Goal: Information Seeking & Learning: Learn about a topic

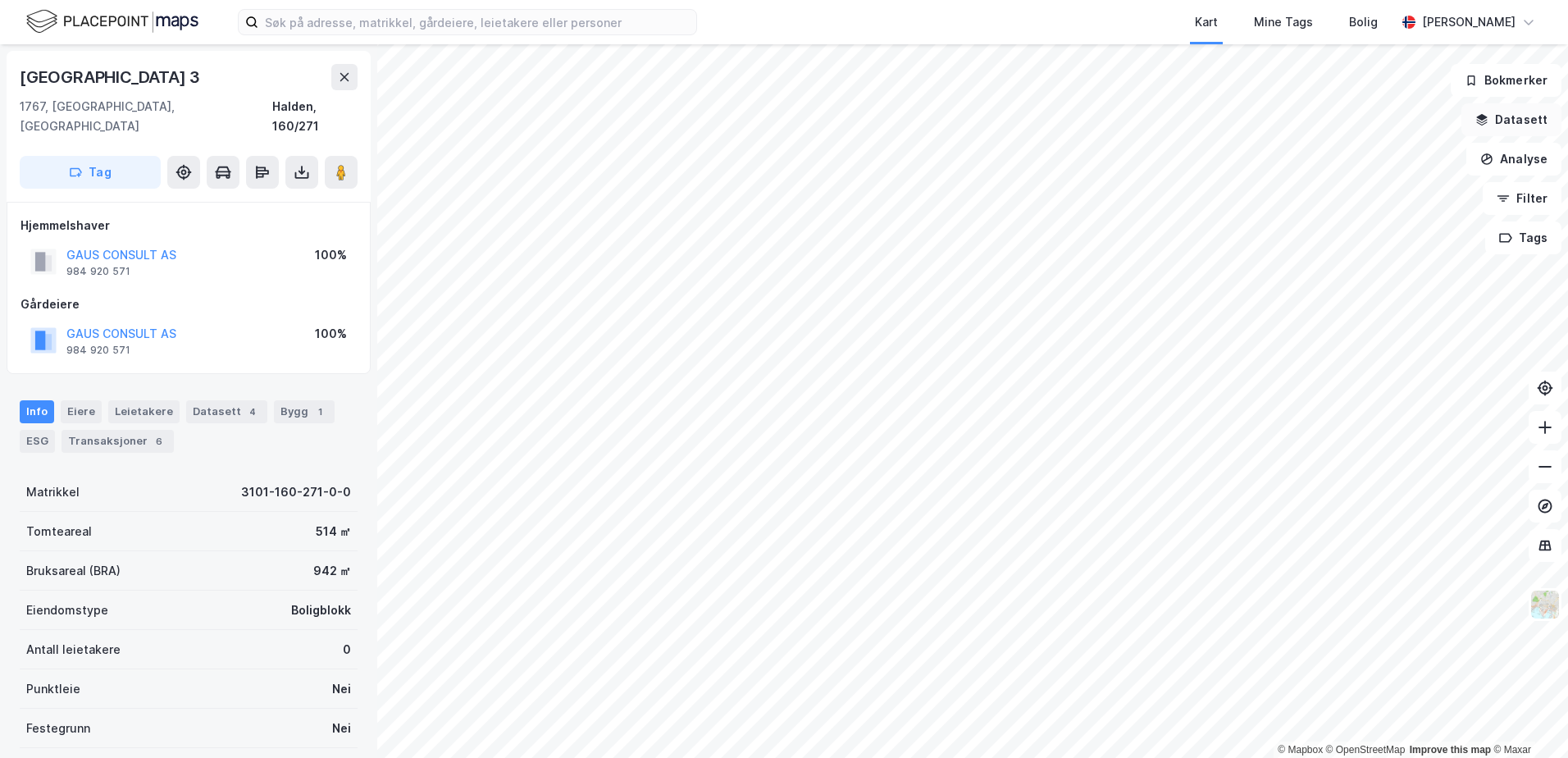
click at [1506, 114] on button "Datasett" at bounding box center [1511, 120] width 100 height 32
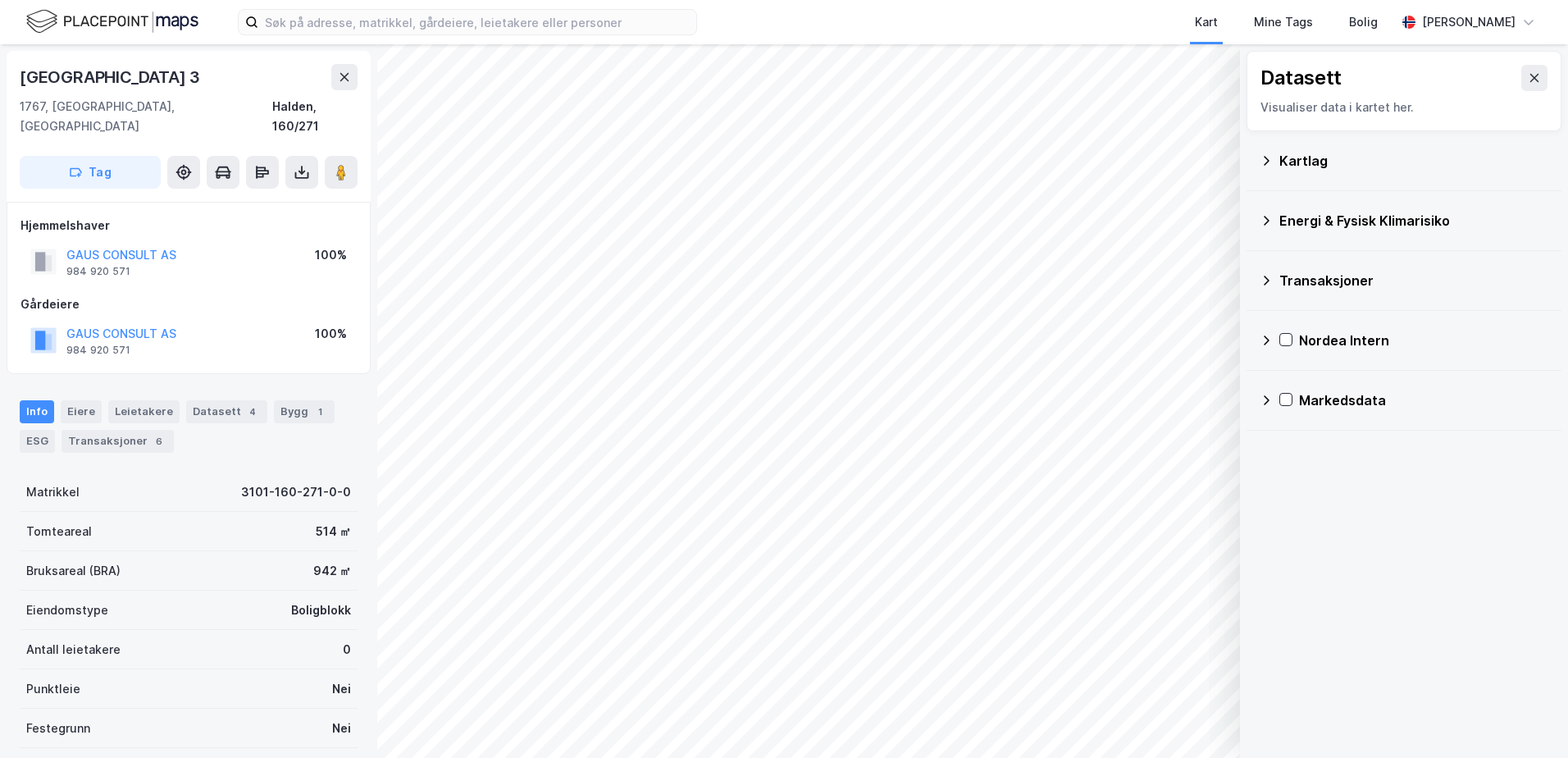
click at [1289, 160] on div "Kartlag" at bounding box center [1414, 161] width 269 height 20
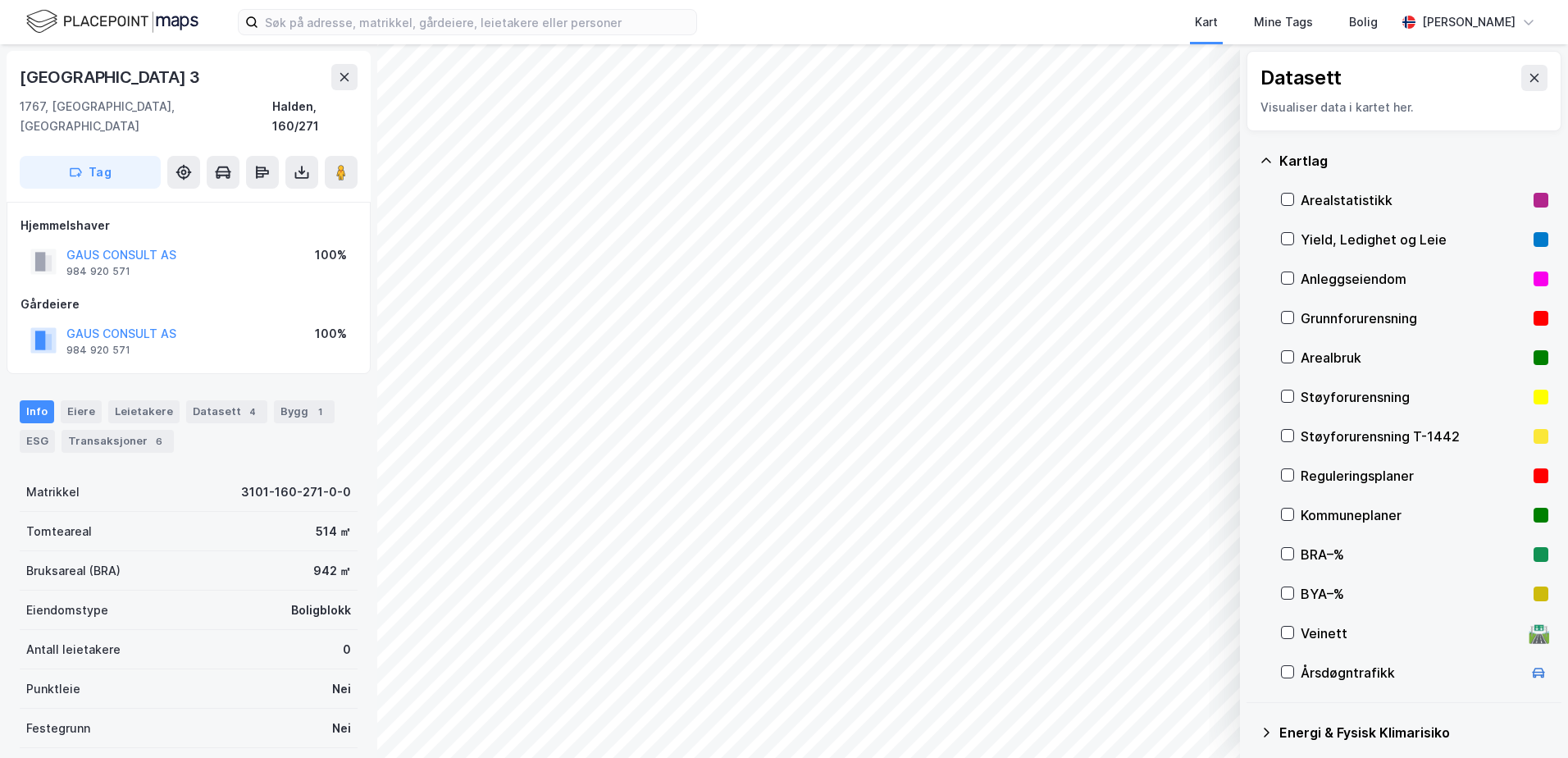
click at [1314, 312] on div "Grunnforurensning" at bounding box center [1414, 318] width 227 height 20
click at [1186, 710] on button "Vis" at bounding box center [1155, 715] width 136 height 27
click at [1201, 678] on icon at bounding box center [1207, 679] width 13 height 13
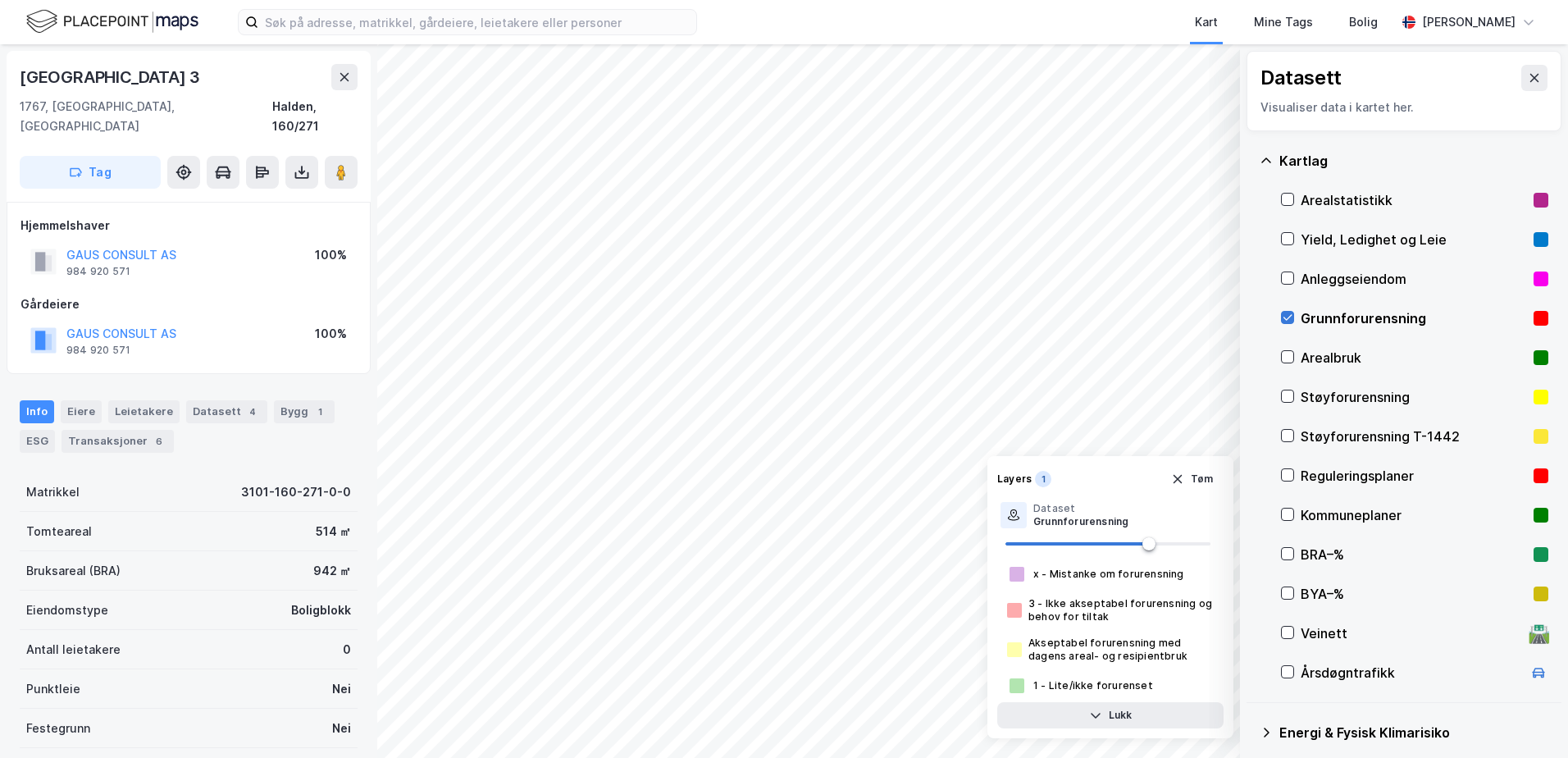
click at [1287, 321] on icon at bounding box center [1287, 318] width 9 height 6
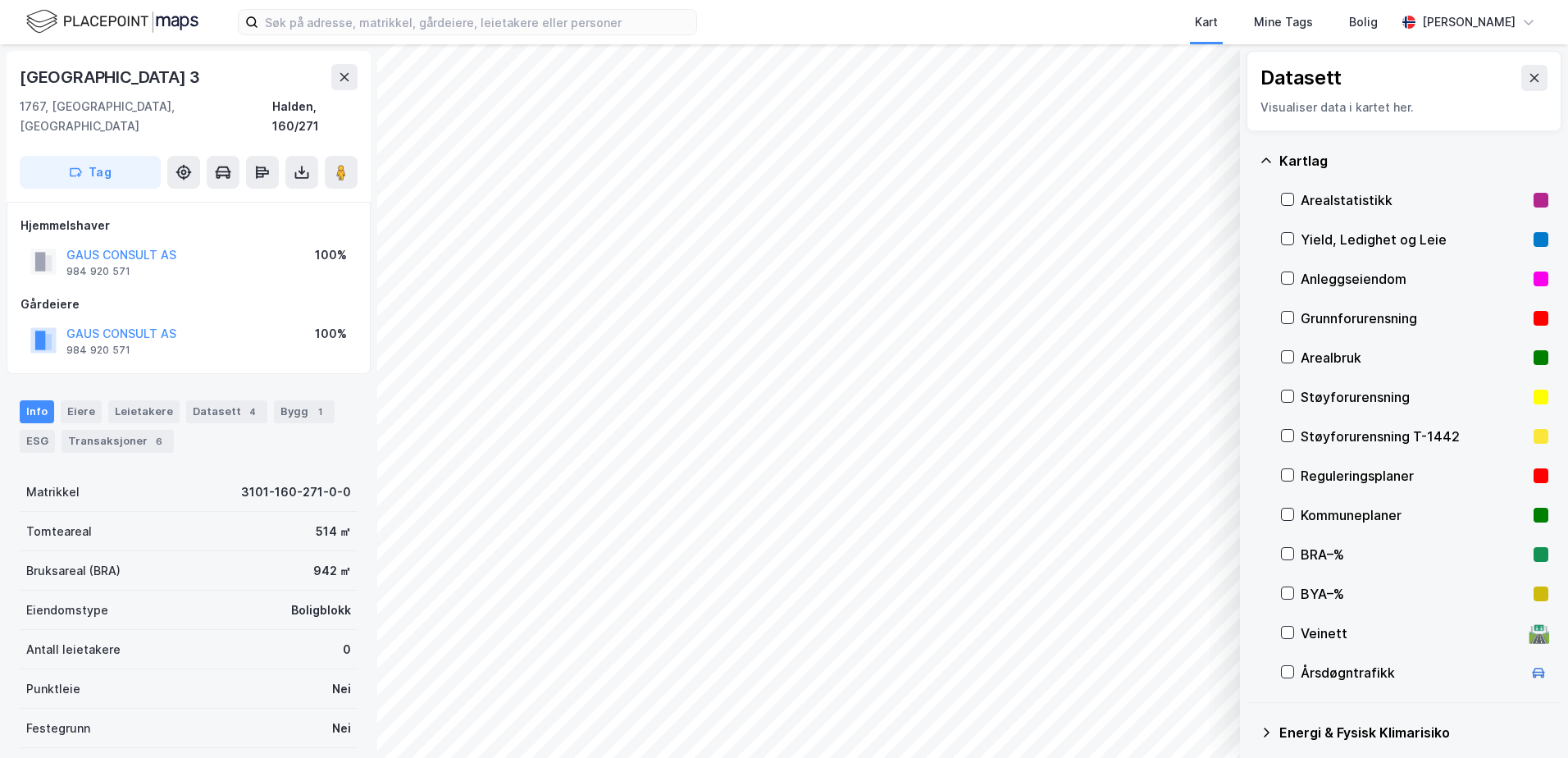
click at [1265, 157] on icon at bounding box center [1266, 161] width 13 height 13
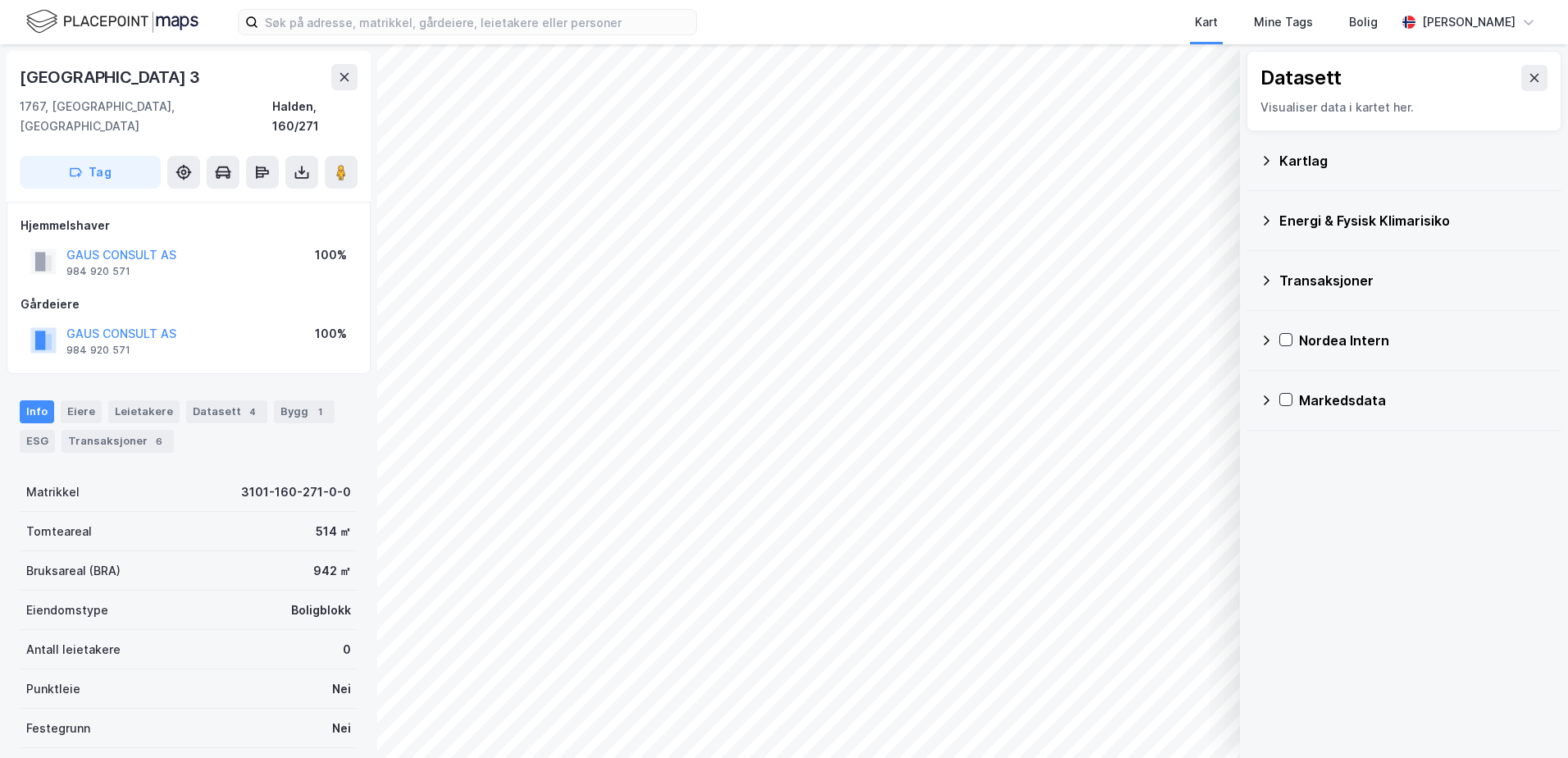
click at [1266, 217] on icon at bounding box center [1267, 221] width 6 height 10
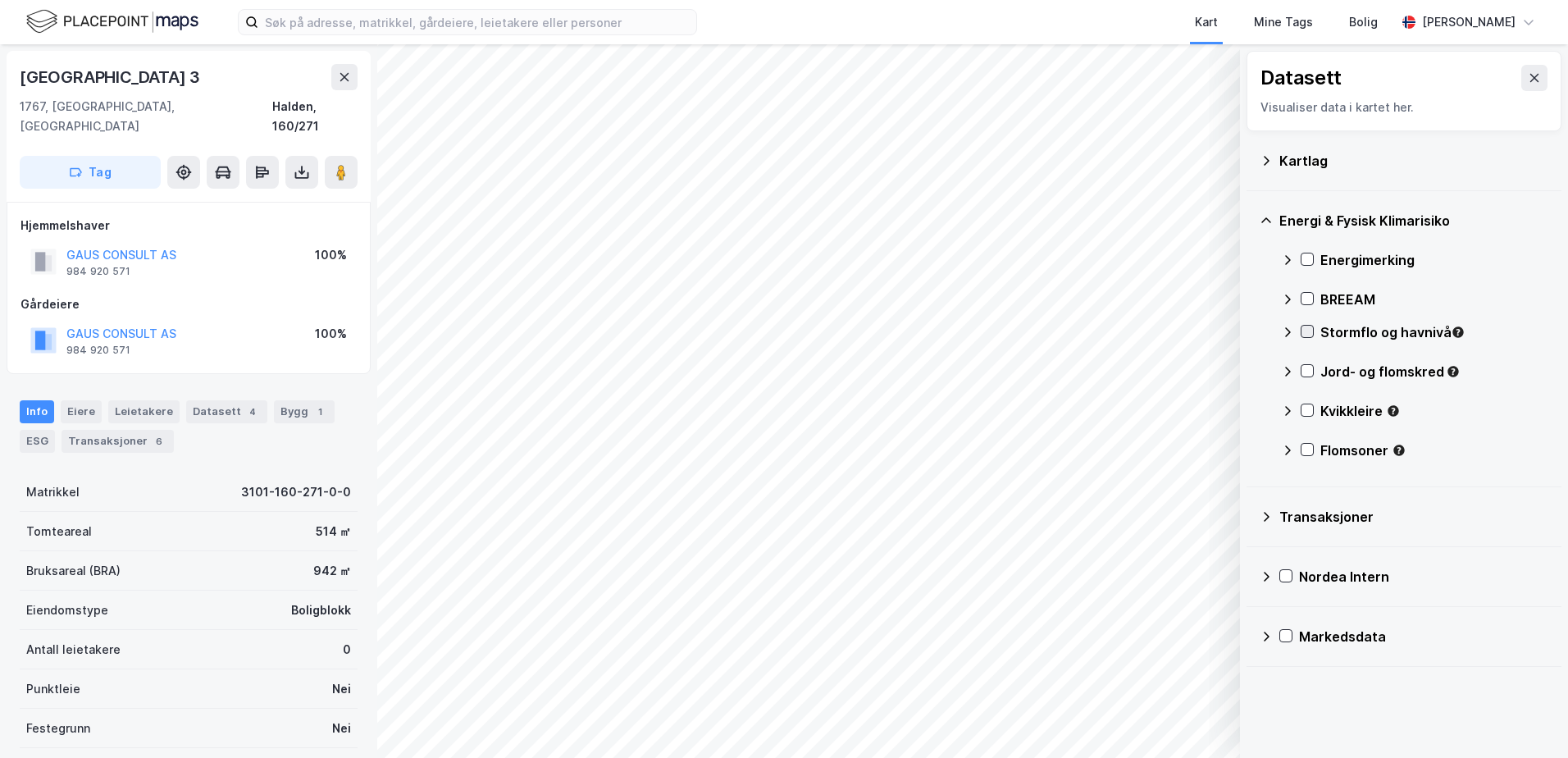
click at [1309, 339] on div at bounding box center [1307, 331] width 13 height 14
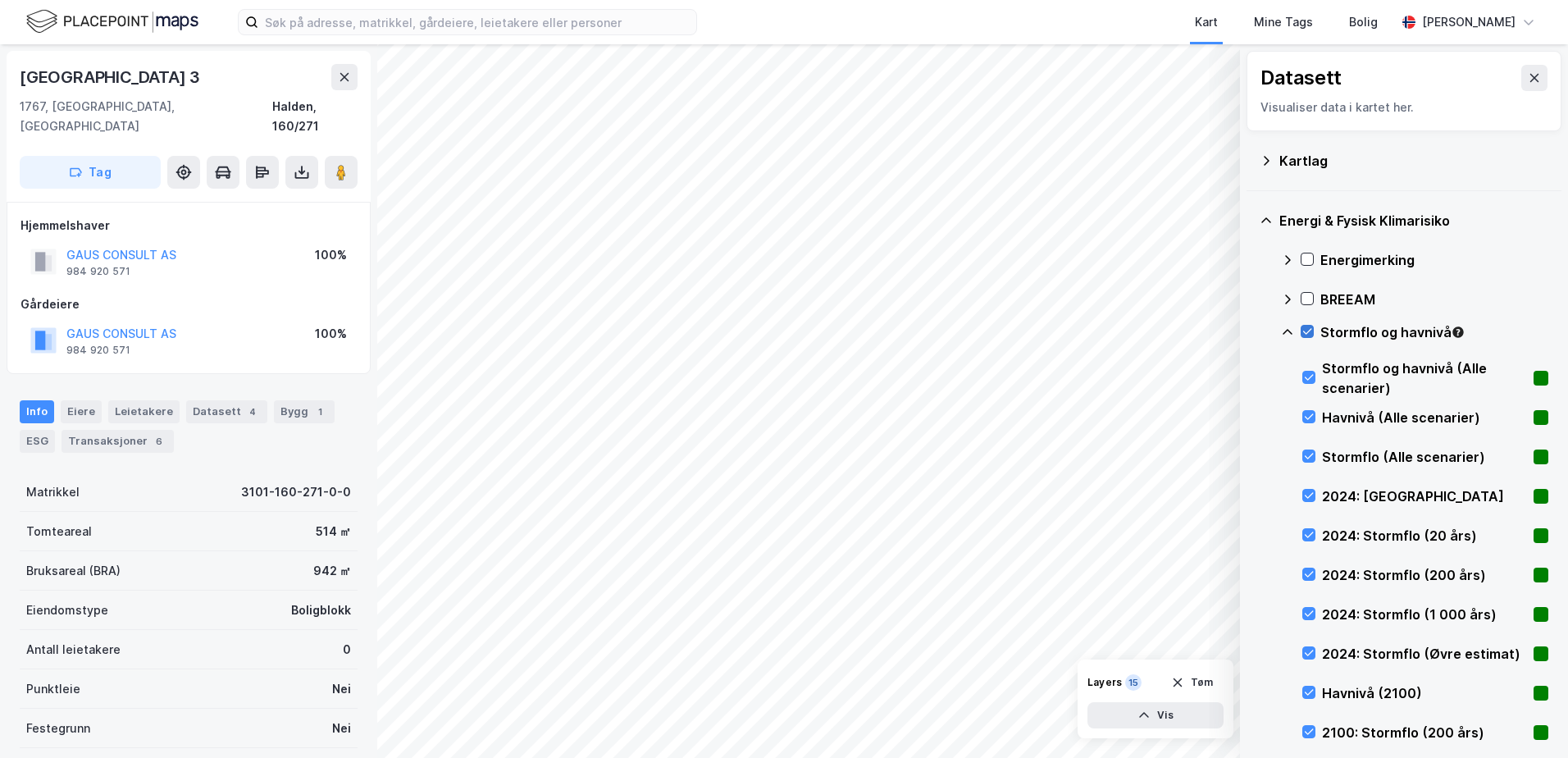
click at [1307, 336] on icon at bounding box center [1307, 331] width 11 height 11
click at [1306, 494] on icon at bounding box center [1309, 495] width 11 height 11
click at [1306, 534] on icon at bounding box center [1309, 535] width 11 height 11
click at [1305, 534] on icon at bounding box center [1309, 535] width 11 height 11
click at [1311, 496] on icon at bounding box center [1309, 496] width 9 height 6
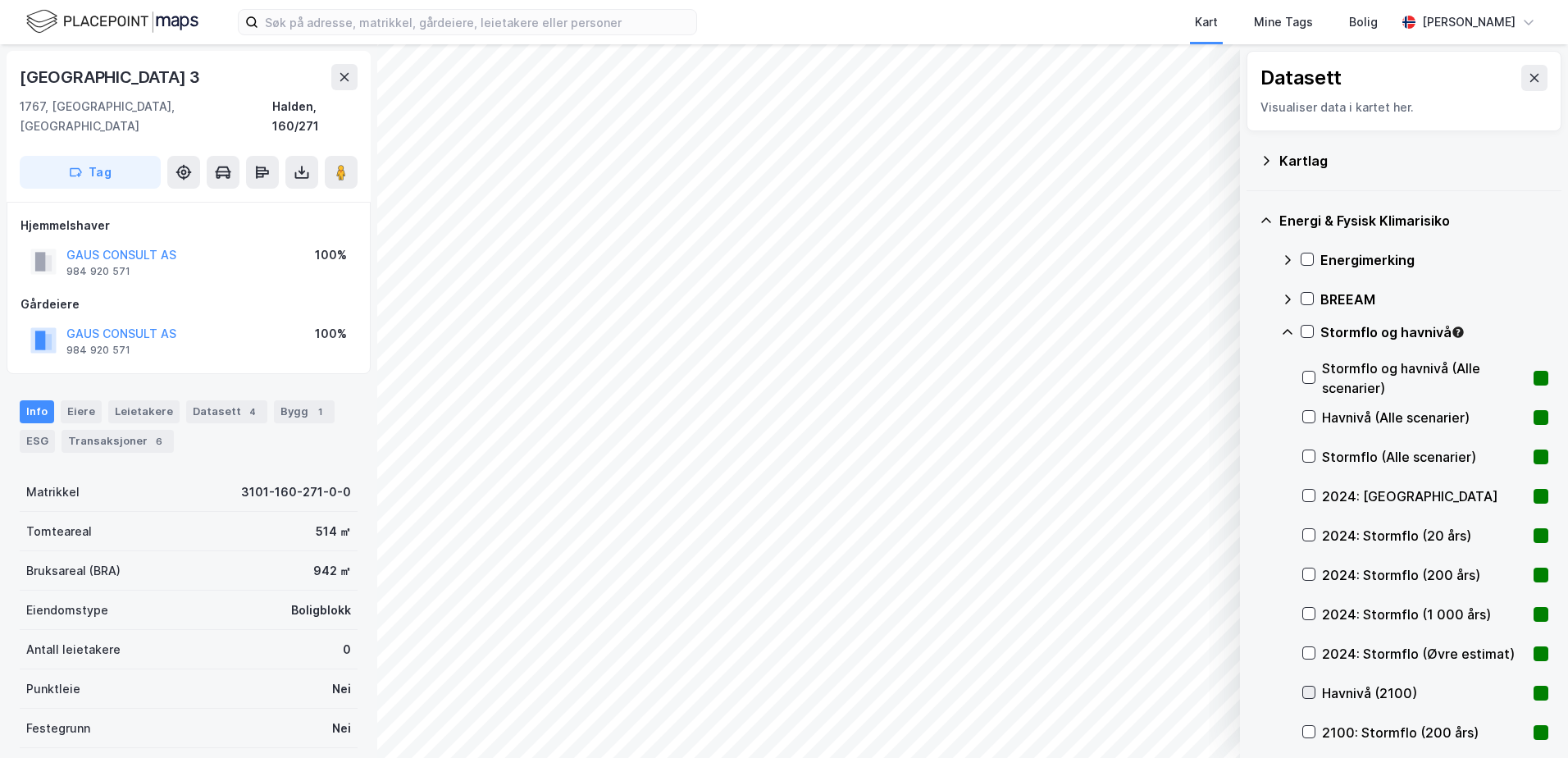
click at [1306, 692] on icon at bounding box center [1309, 693] width 9 height 6
click at [1306, 690] on icon at bounding box center [1309, 692] width 11 height 11
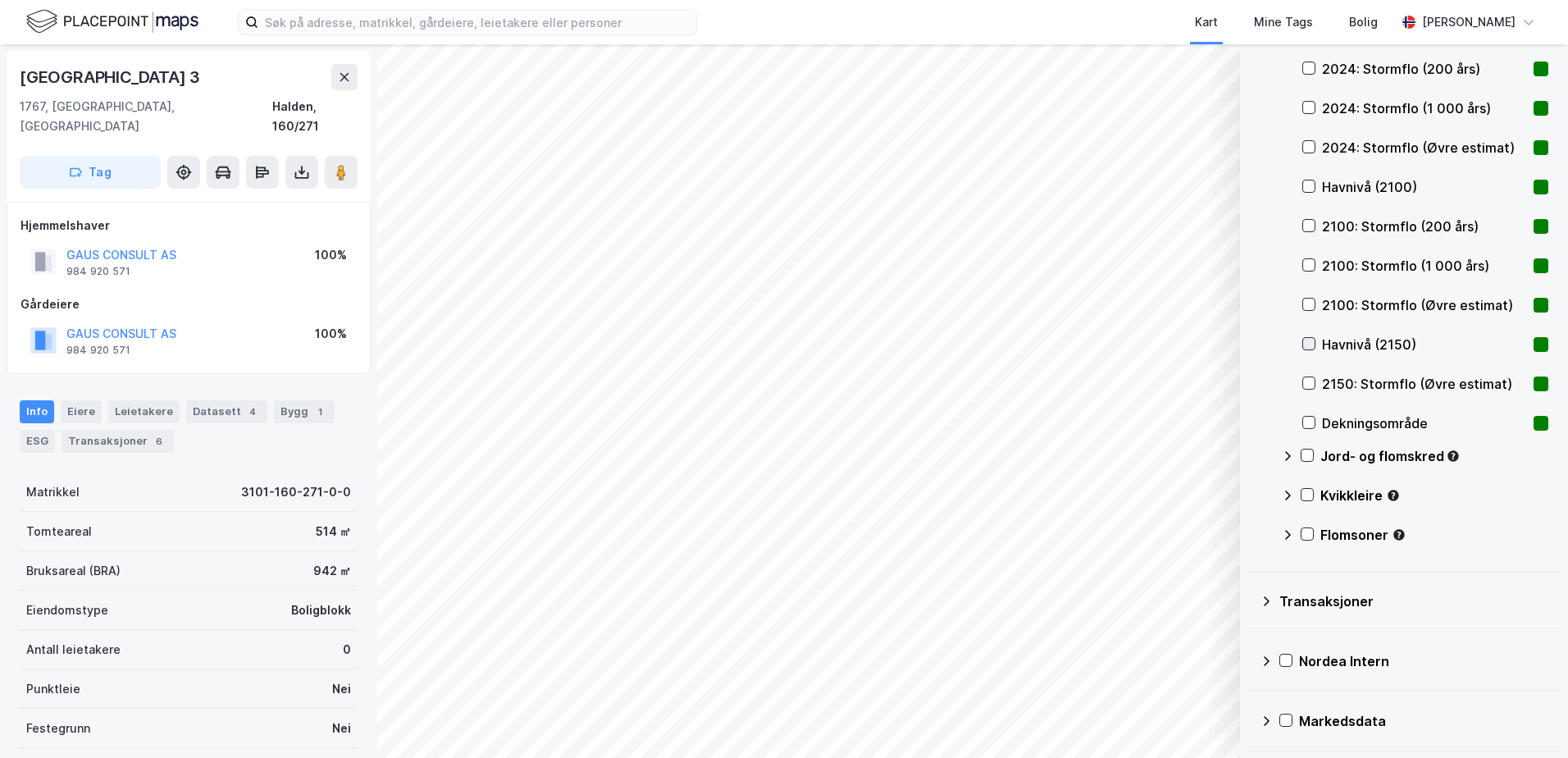
click at [1309, 340] on icon at bounding box center [1309, 344] width 11 height 11
click at [1306, 344] on icon at bounding box center [1309, 344] width 9 height 6
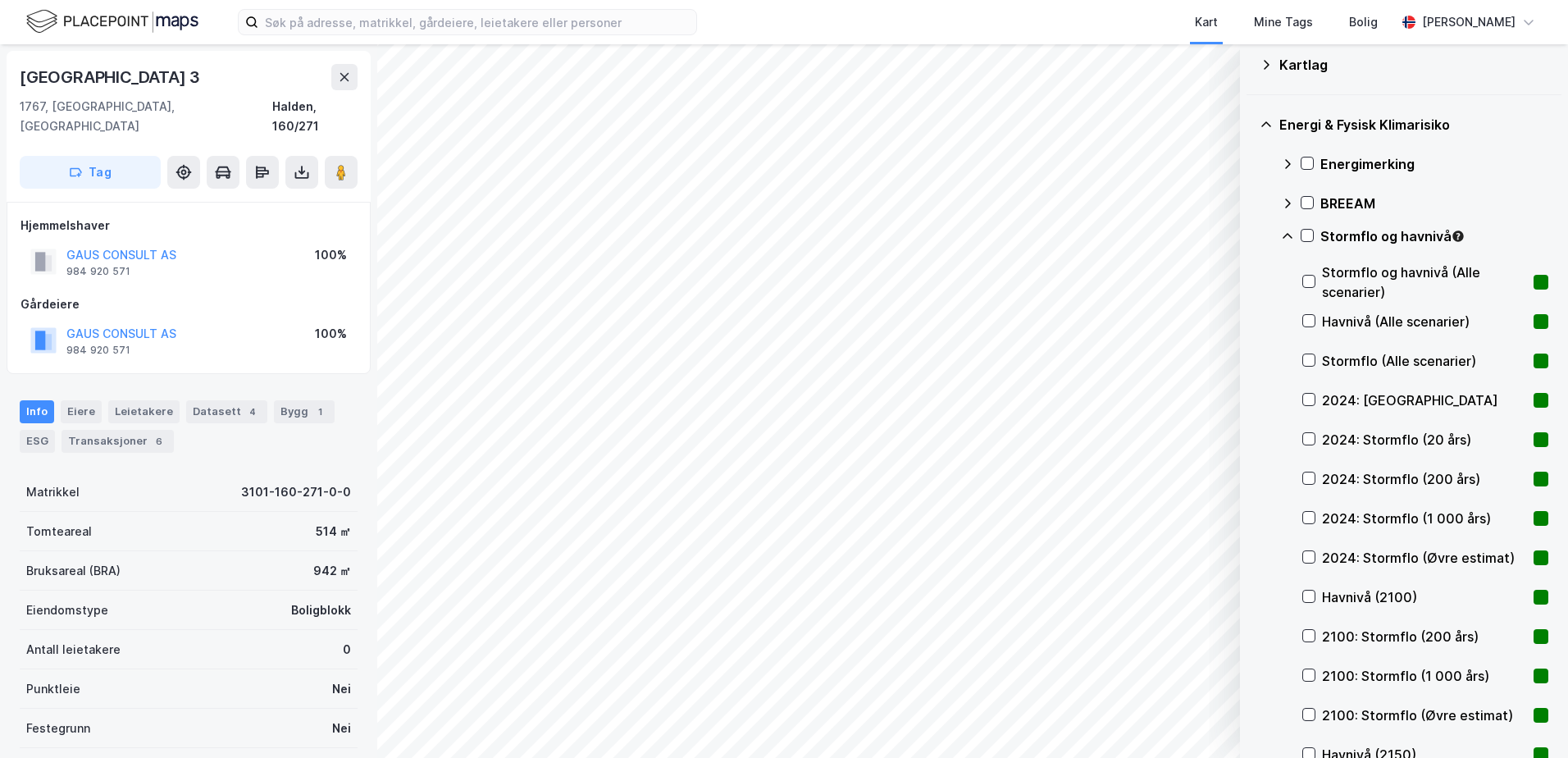
click at [1286, 237] on icon at bounding box center [1288, 236] width 13 height 13
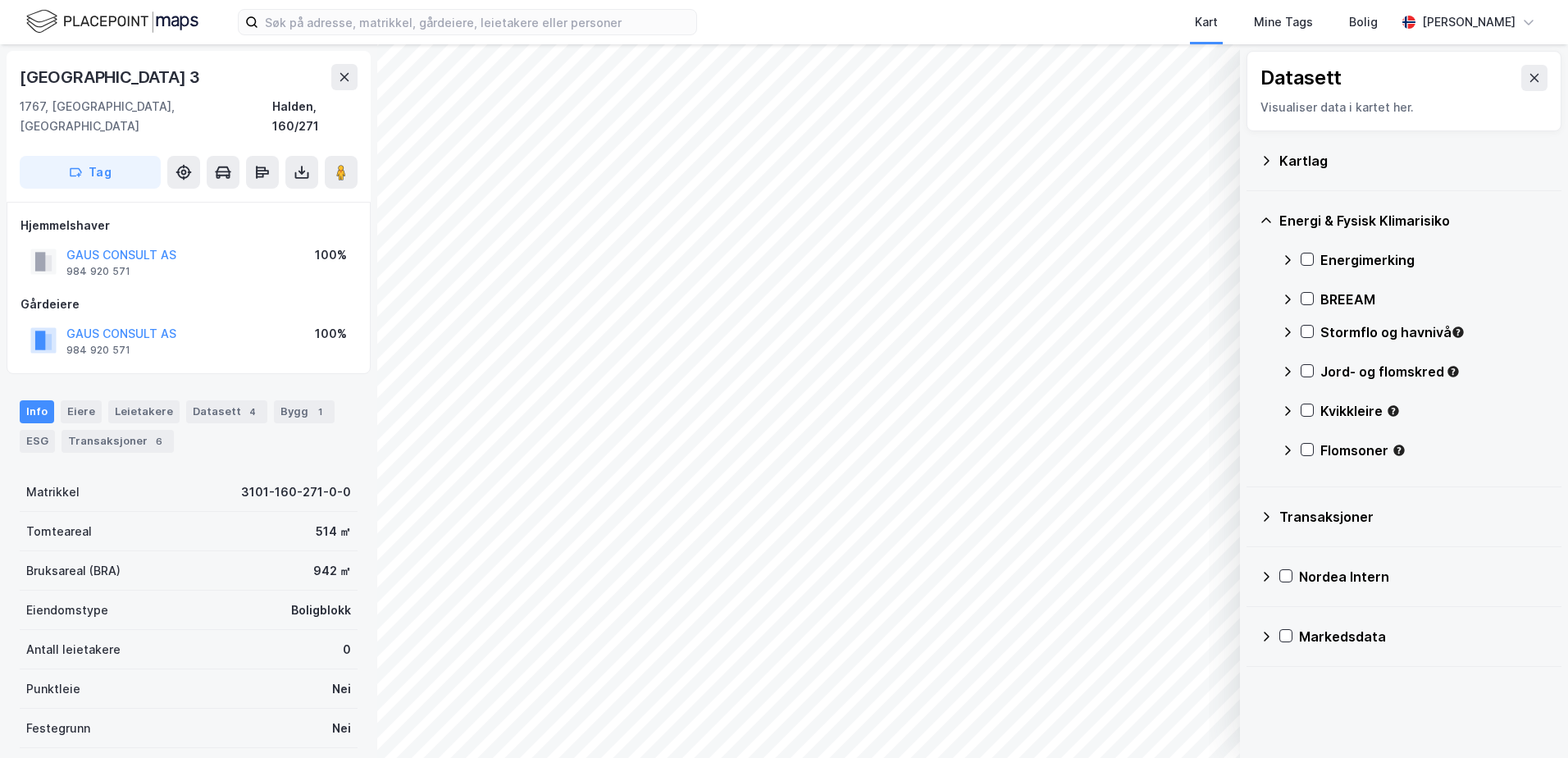
scroll to position [0, 0]
click at [1306, 410] on icon at bounding box center [1307, 410] width 11 height 11
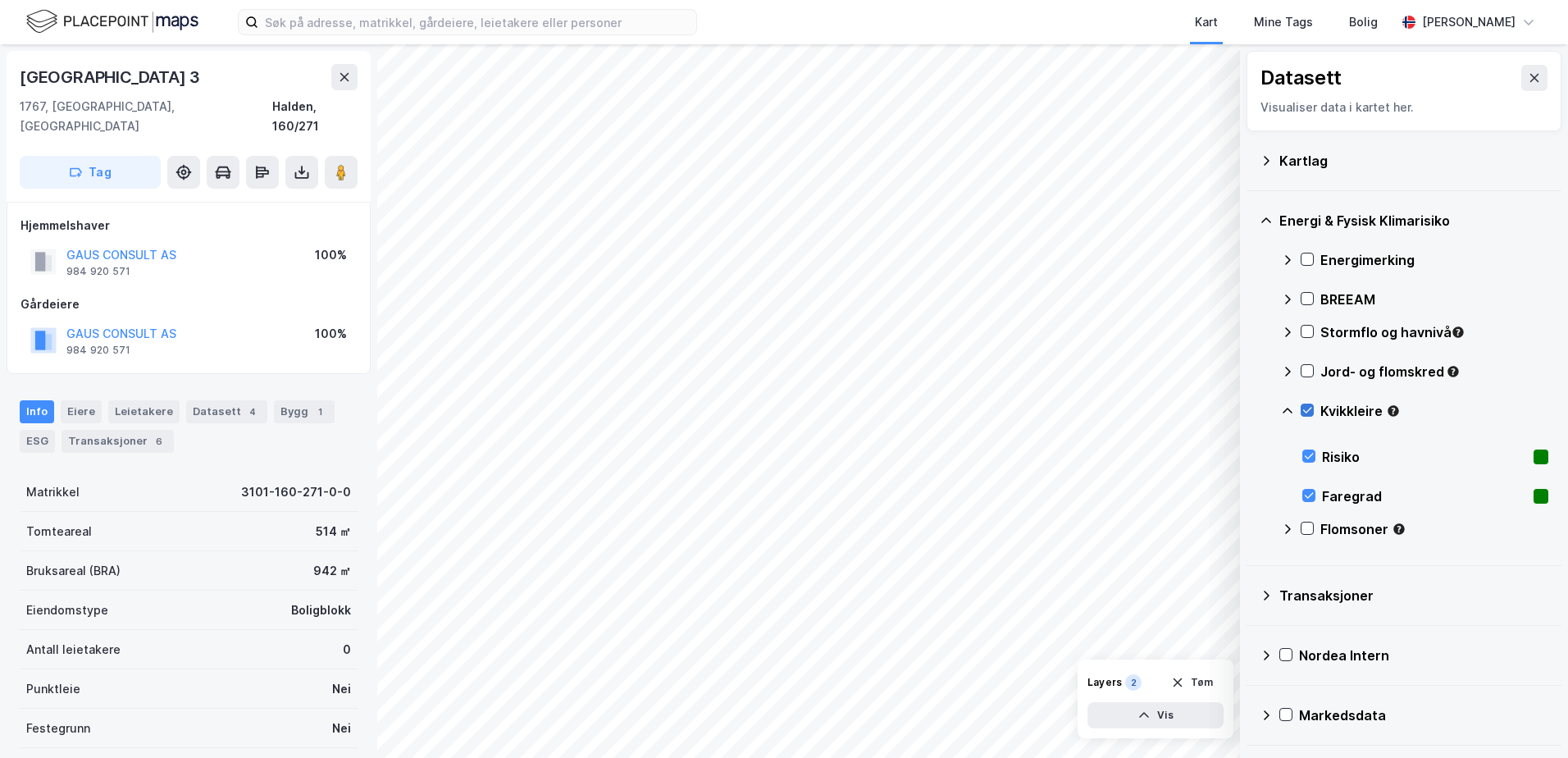
click at [1308, 411] on icon at bounding box center [1307, 410] width 9 height 6
click at [1289, 414] on icon at bounding box center [1288, 411] width 13 height 13
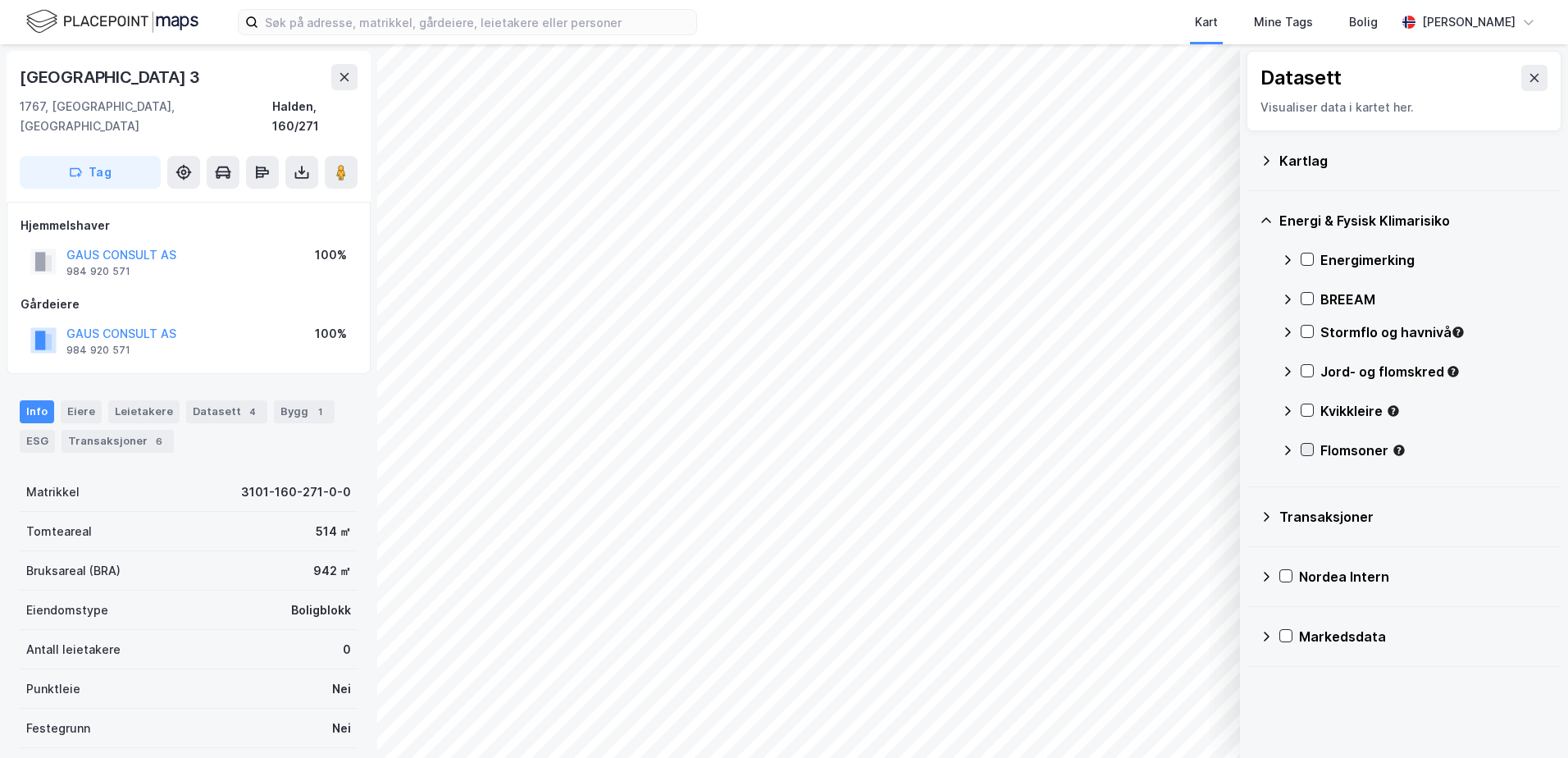
click at [1308, 450] on icon at bounding box center [1307, 450] width 9 height 6
